Goal: Task Accomplishment & Management: Complete application form

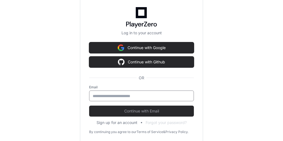
click at [130, 95] on input "email" at bounding box center [142, 95] width 98 height 5
type input "**********"
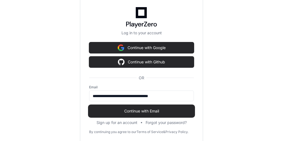
click at [139, 107] on button "Continue with Email" at bounding box center [141, 111] width 105 height 11
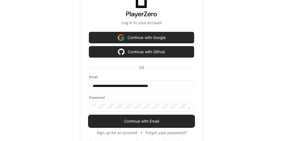
click at [137, 122] on span "Continue with Email" at bounding box center [141, 121] width 105 height 5
